Goal: Information Seeking & Learning: Find specific page/section

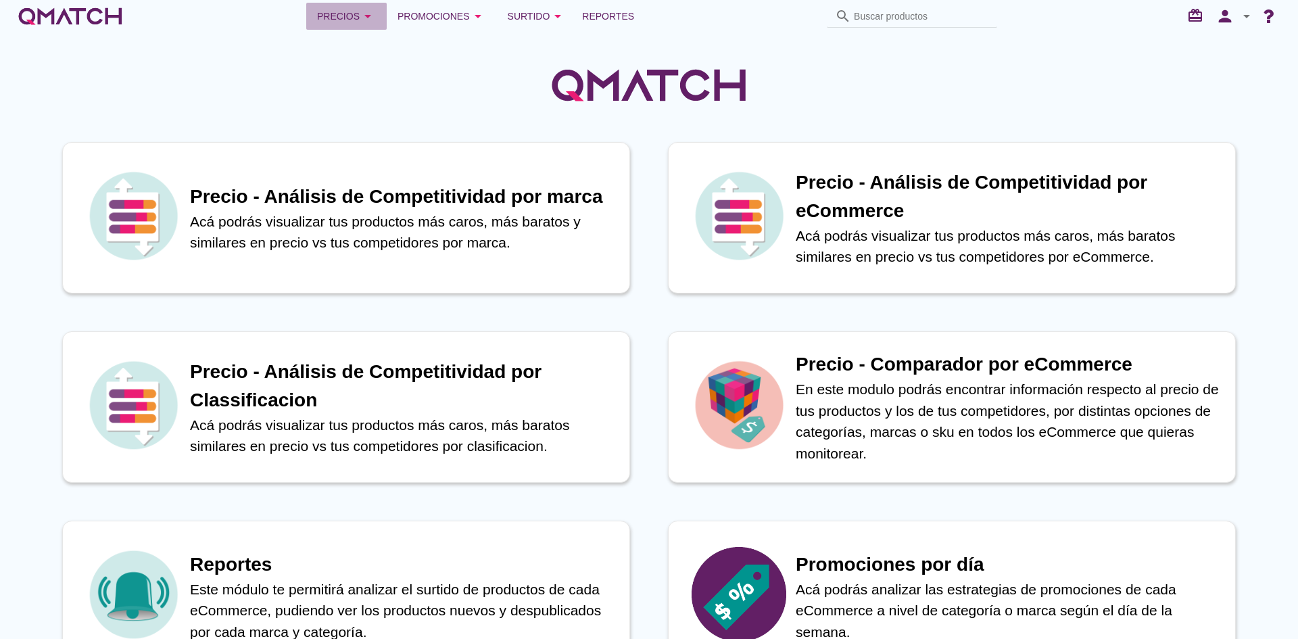
click at [346, 22] on div "Precios arrow_drop_down" at bounding box center [346, 16] width 59 height 16
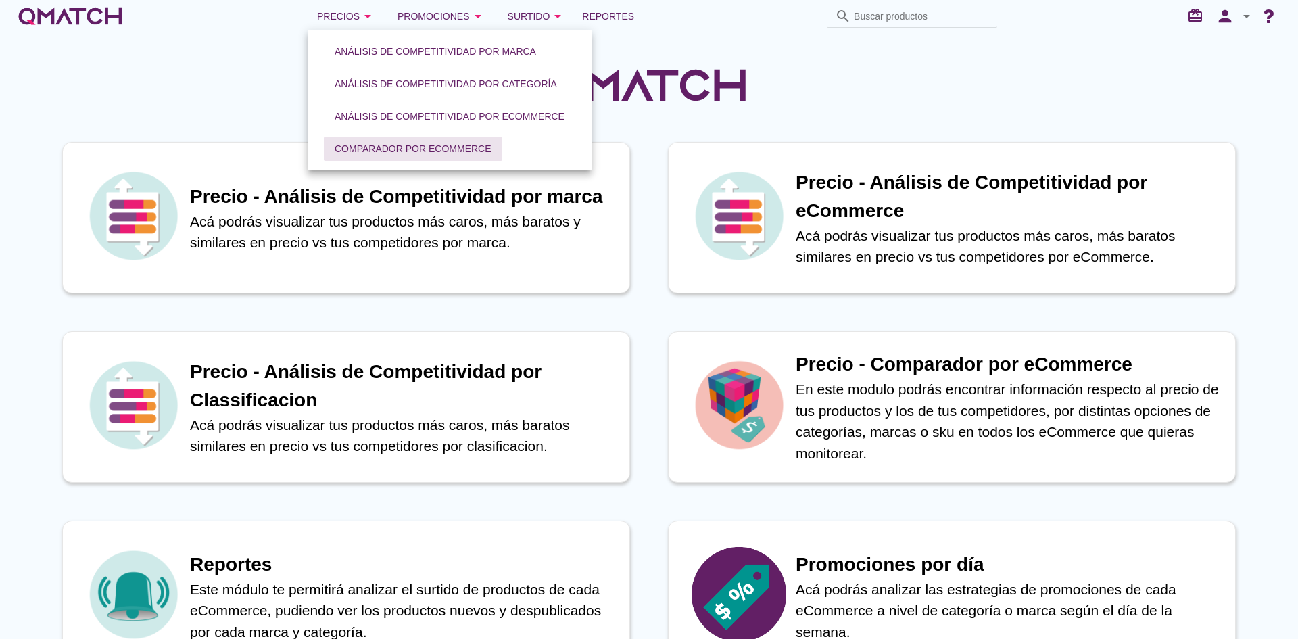
click at [367, 142] on div "Comparador por eCommerce" at bounding box center [413, 149] width 157 height 14
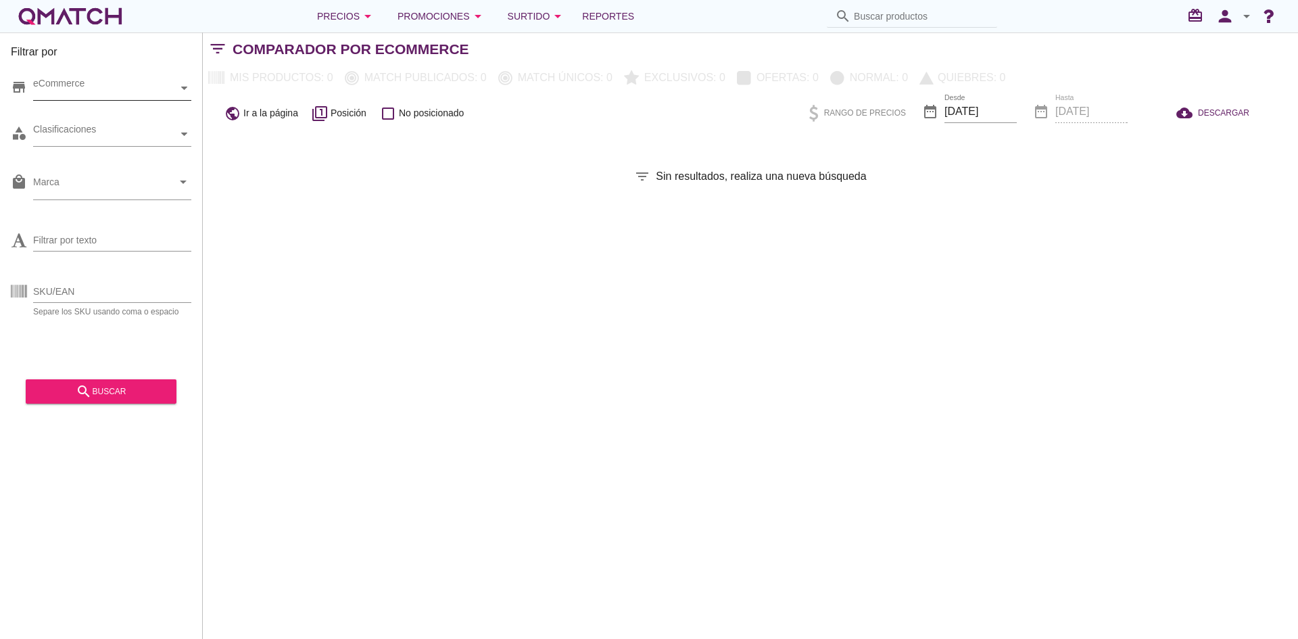
click at [126, 90] on div "eCommerce" at bounding box center [105, 88] width 145 height 14
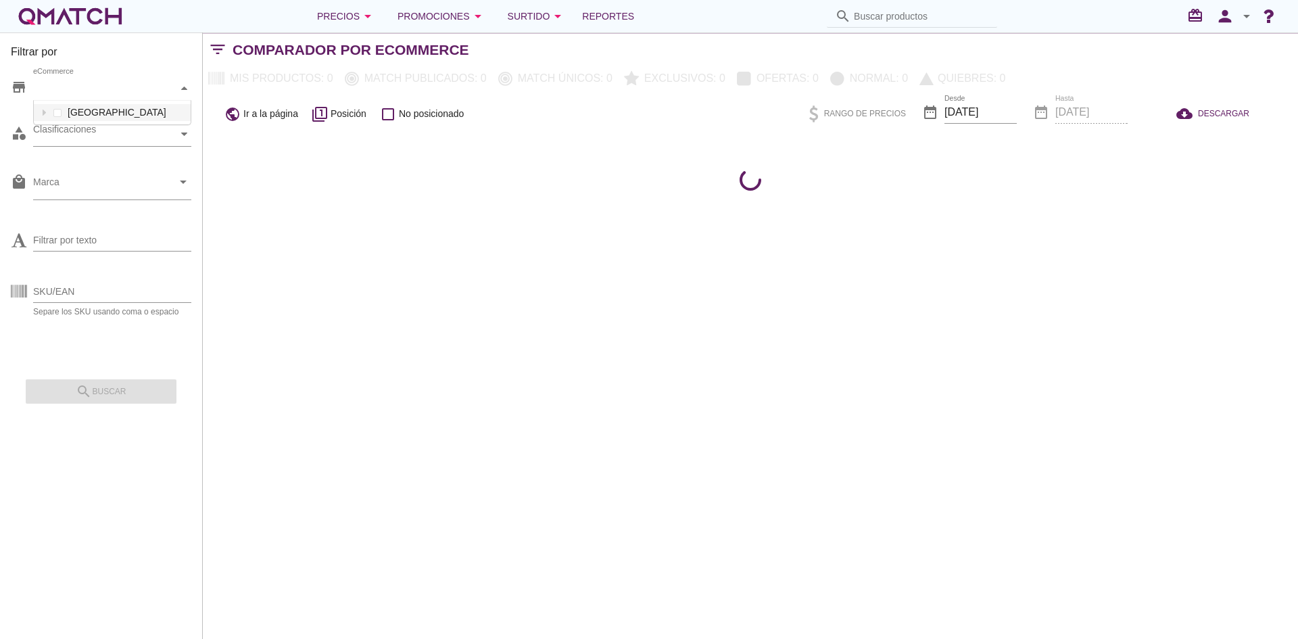
scroll to position [24, 157]
click at [120, 91] on div "eCommerce" at bounding box center [105, 88] width 145 height 14
click at [68, 143] on div "Clasificaciones" at bounding box center [105, 134] width 145 height 24
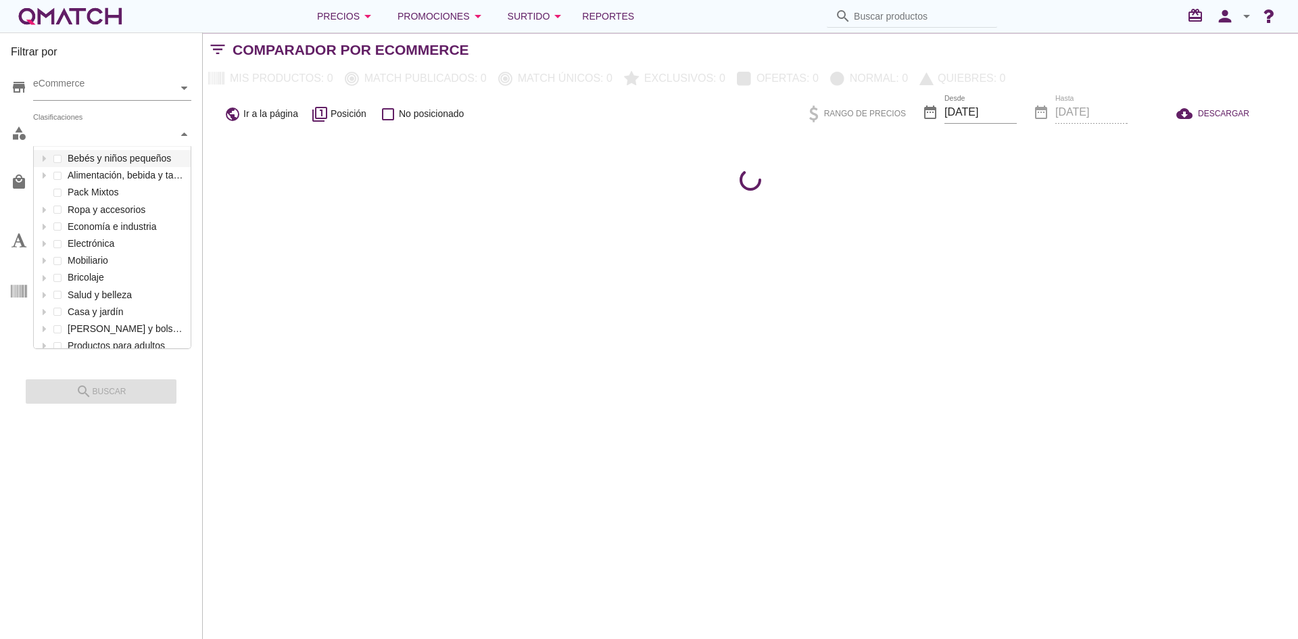
scroll to position [202, 157]
click at [36, 158] on div "Bebés y niños pequeños" at bounding box center [112, 158] width 157 height 17
click at [37, 157] on div at bounding box center [44, 158] width 14 height 17
click at [43, 160] on icon at bounding box center [43, 159] width 3 height 6
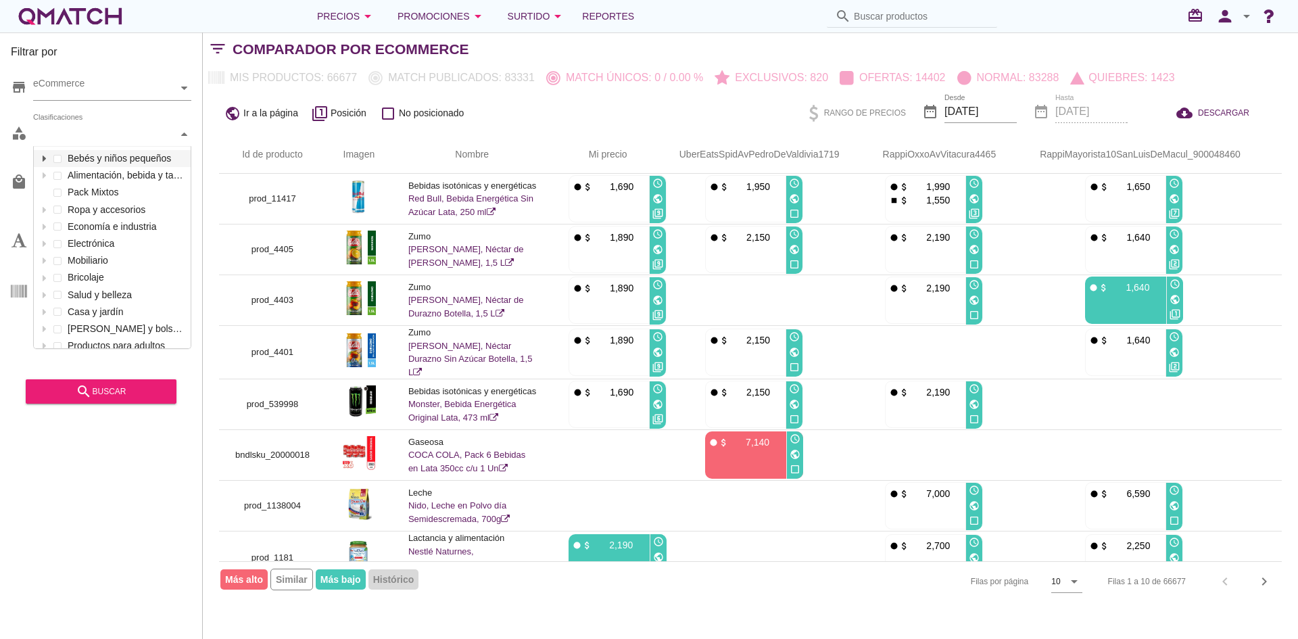
click at [42, 162] on div at bounding box center [44, 158] width 14 height 17
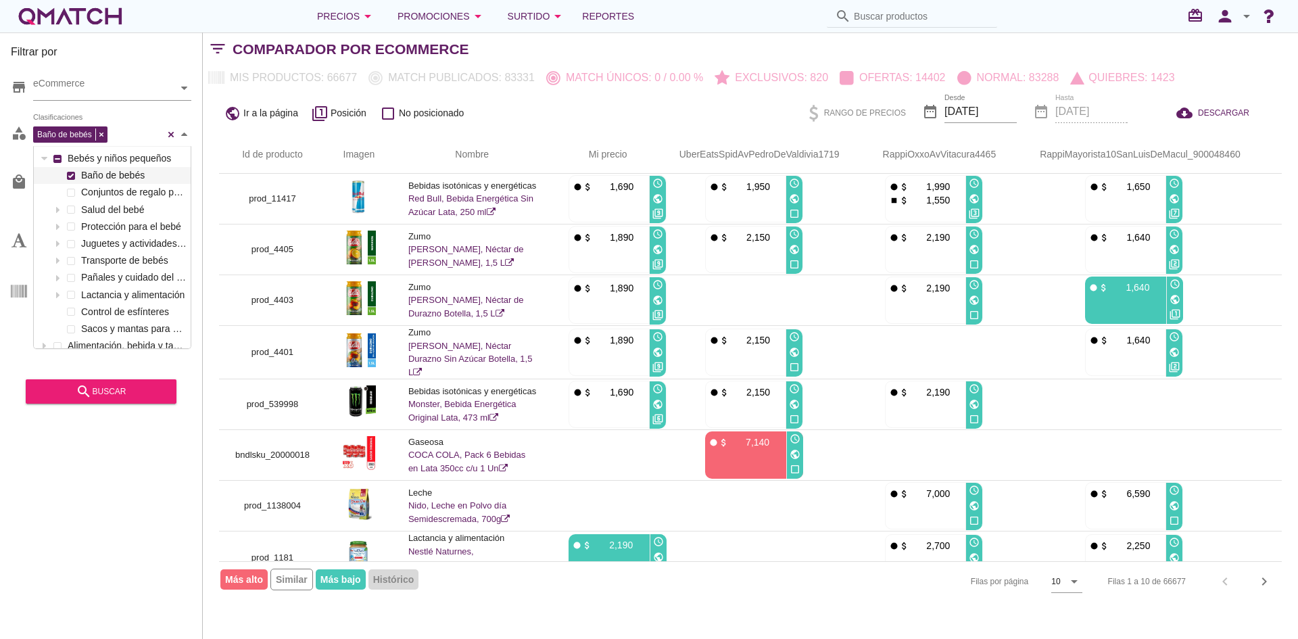
click at [112, 179] on label "Baño de bebés" at bounding box center [133, 175] width 110 height 17
click at [113, 396] on div "search buscar" at bounding box center [101, 391] width 129 height 16
